Goal: Information Seeking & Learning: Learn about a topic

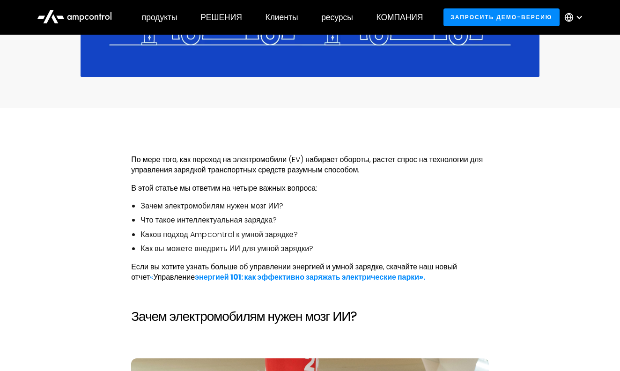
scroll to position [424, 0]
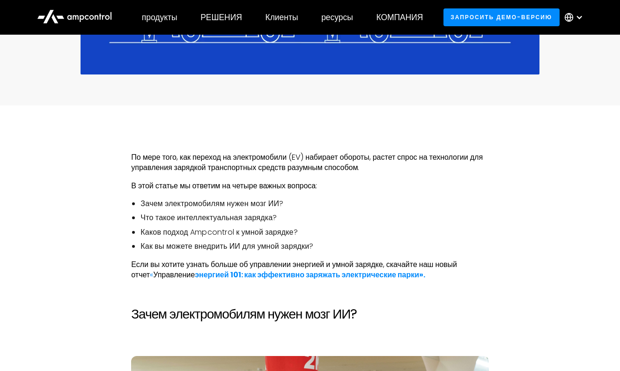
click at [579, 20] on div at bounding box center [578, 17] width 7 height 7
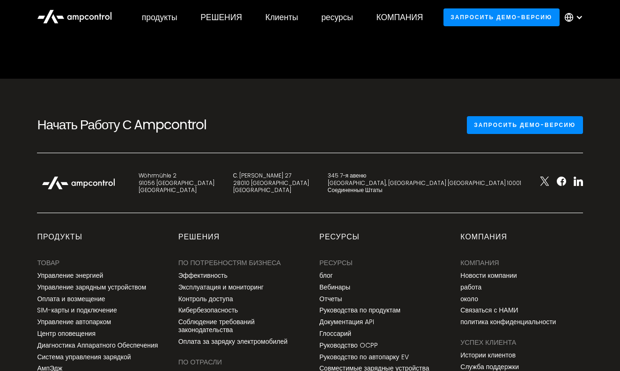
scroll to position [3142, 0]
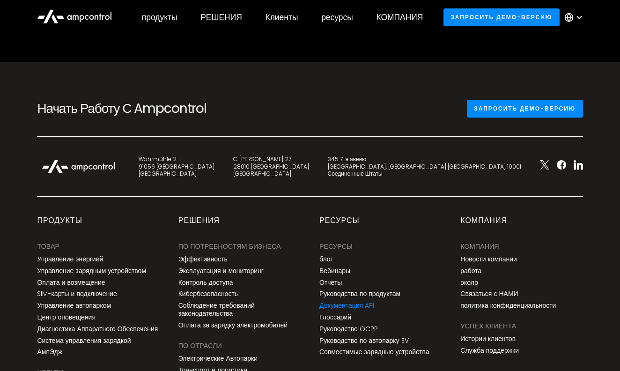
click at [353, 302] on link "Документация API" at bounding box center [346, 306] width 55 height 8
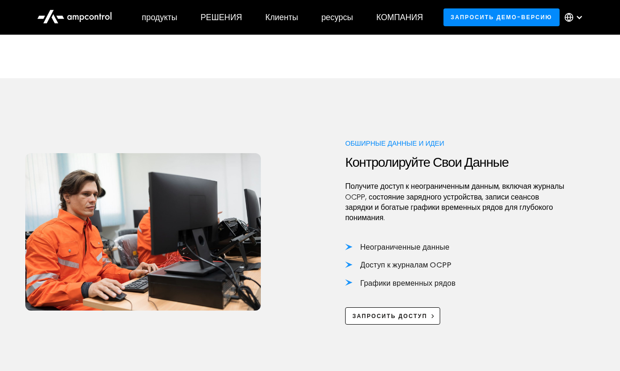
scroll to position [553, 0]
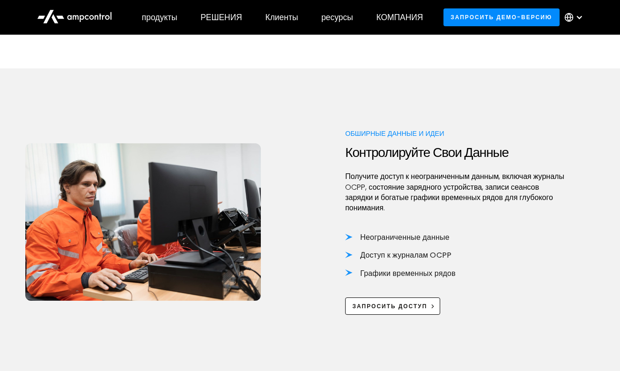
click at [280, 272] on div at bounding box center [163, 221] width 277 height 186
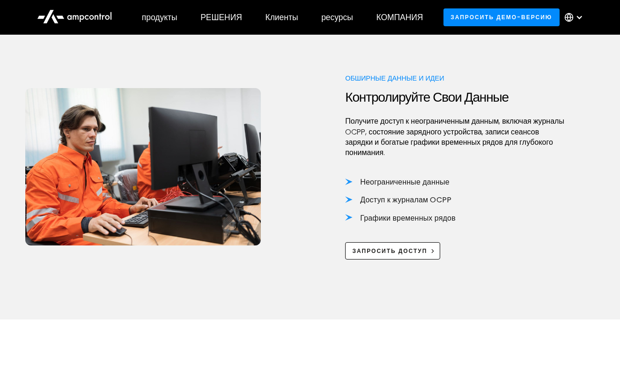
scroll to position [607, 0]
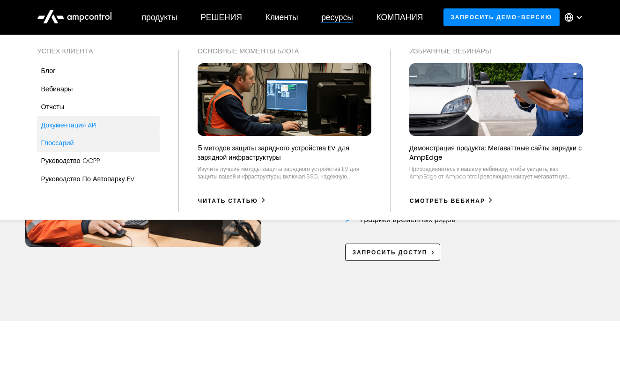
click at [58, 139] on div "Глоссарий" at bounding box center [57, 143] width 33 height 10
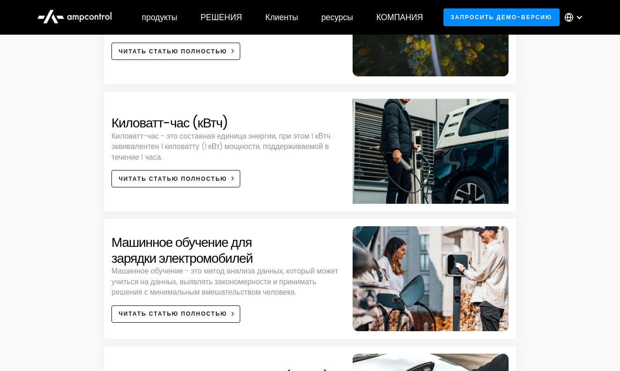
scroll to position [1001, 0]
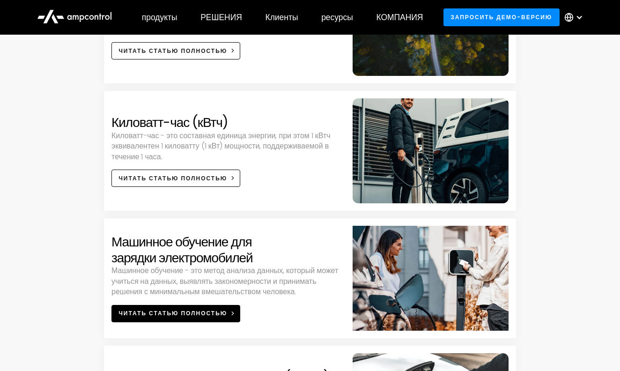
click at [191, 310] on div "ЧИТАТЬ СТАТЬЮ ПОЛНОСТЬЮ" at bounding box center [172, 313] width 109 height 8
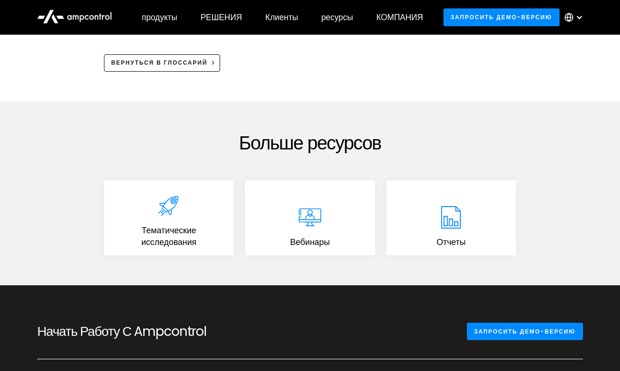
scroll to position [1002, 0]
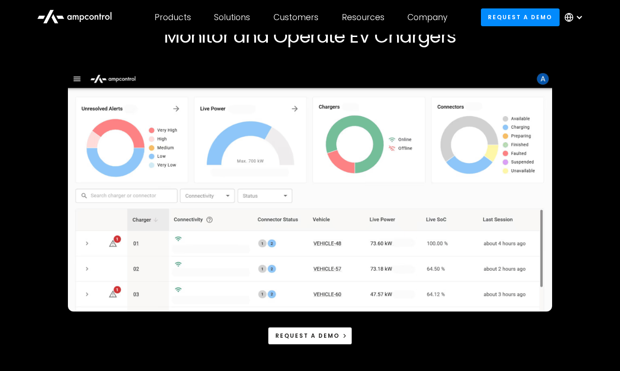
scroll to position [88, 0]
